Goal: Information Seeking & Learning: Find specific fact

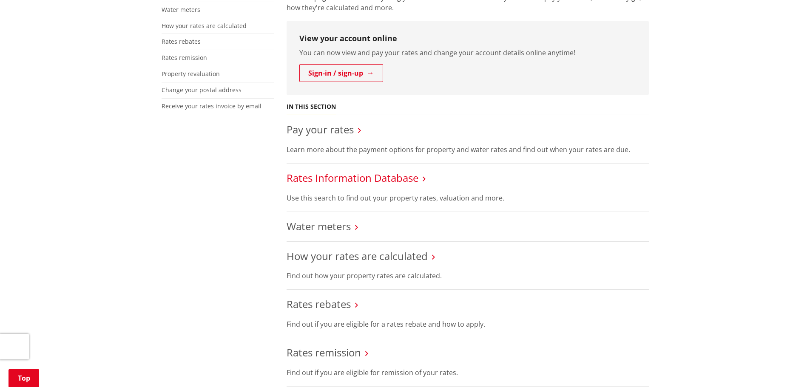
scroll to position [142, 0]
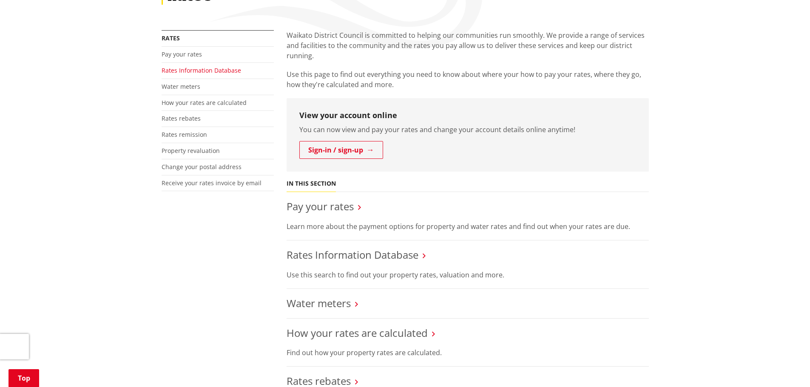
click at [183, 69] on link "Rates Information Database" at bounding box center [201, 70] width 79 height 8
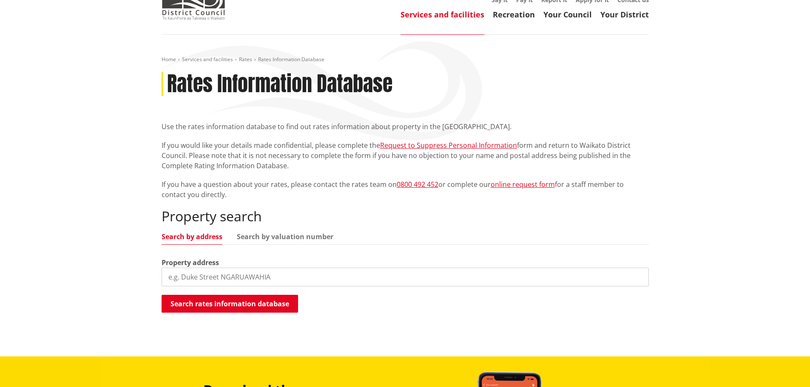
scroll to position [71, 0]
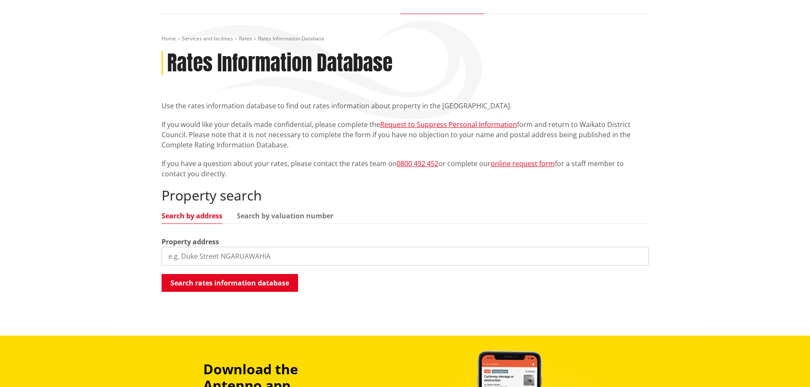
click at [277, 252] on input "search" at bounding box center [405, 256] width 487 height 19
paste input "[STREET_ADDRESS]"
type input "[STREET_ADDRESS]"
click at [264, 276] on button "Search rates information database" at bounding box center [230, 283] width 136 height 18
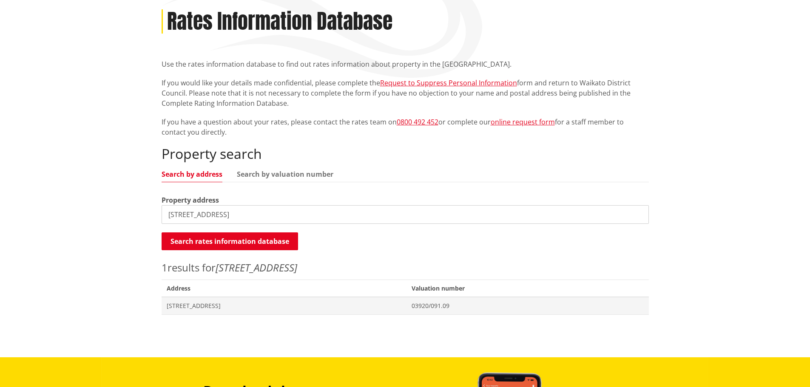
scroll to position [142, 0]
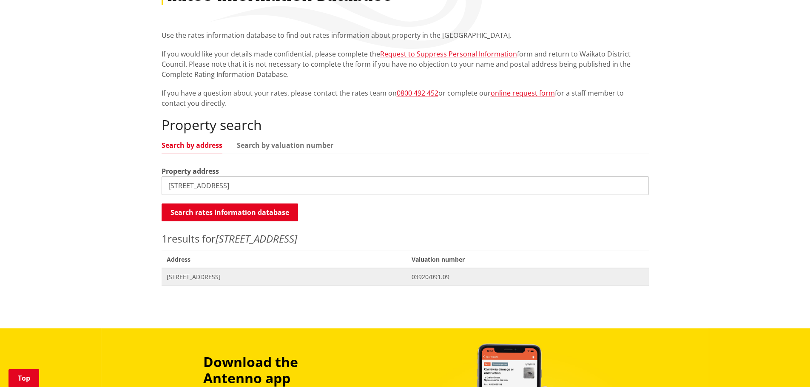
click at [210, 278] on span "[STREET_ADDRESS]" at bounding box center [284, 277] width 235 height 9
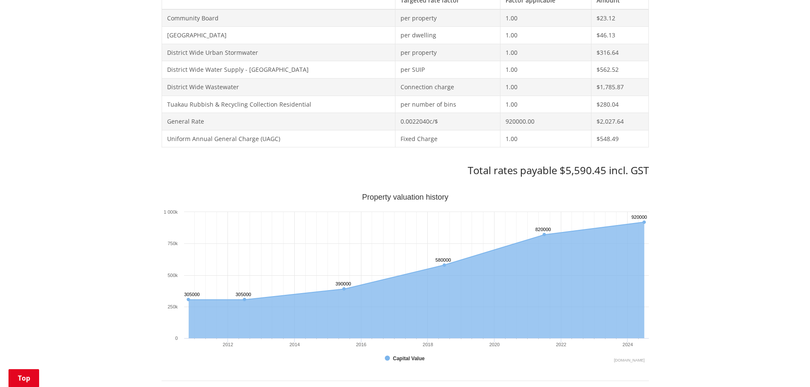
scroll to position [354, 0]
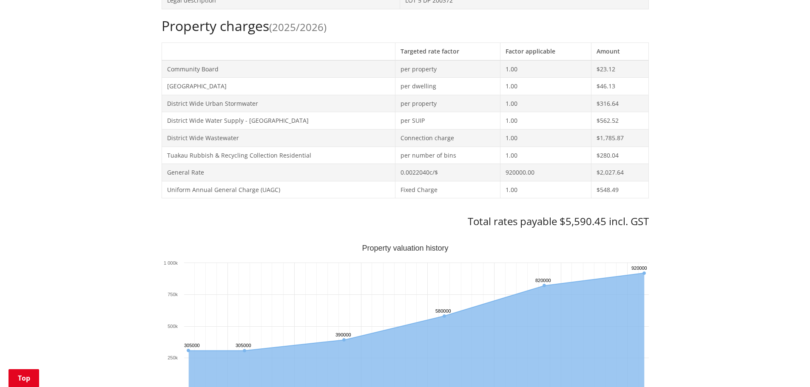
click at [700, 128] on div "Home Services and facilities Rates Rates Information Database Rates Information…" at bounding box center [405, 326] width 810 height 1191
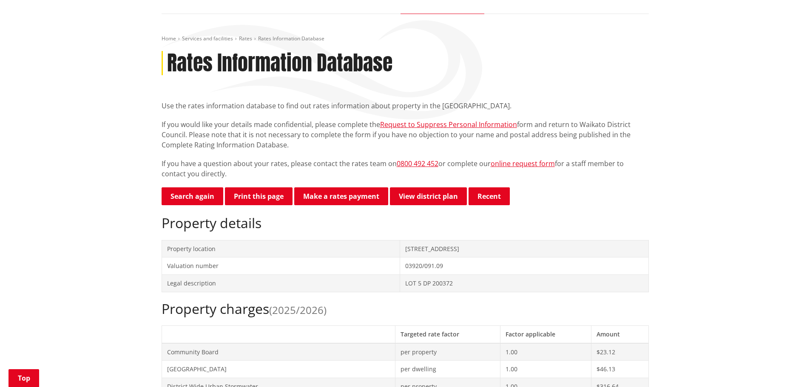
scroll to position [142, 0]
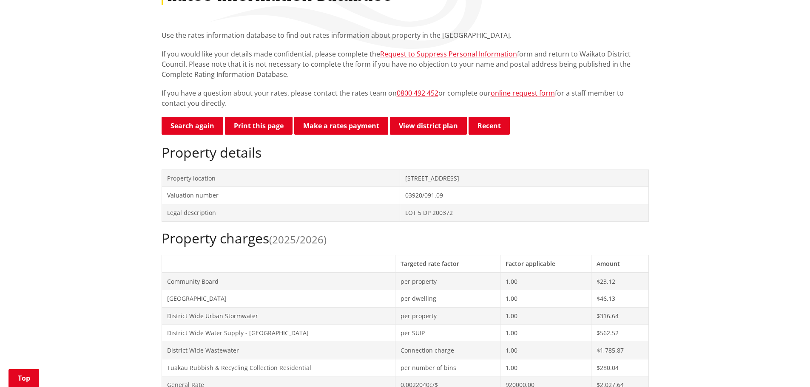
drag, startPoint x: 444, startPoint y: 178, endPoint x: 366, endPoint y: 183, distance: 77.9
click at [400, 183] on td "[STREET_ADDRESS]" at bounding box center [524, 178] width 248 height 17
copy td "[STREET_ADDRESS]"
